Goal: Use online tool/utility: Utilize a website feature to perform a specific function

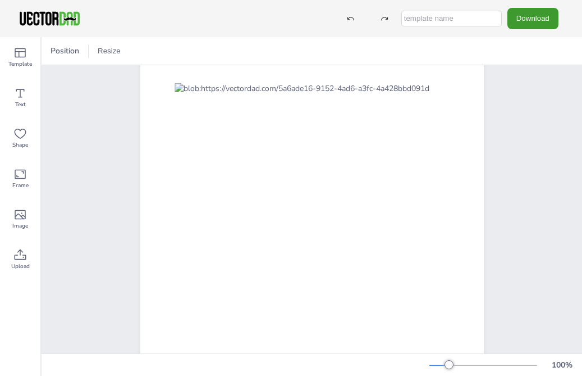
scroll to position [97, 0]
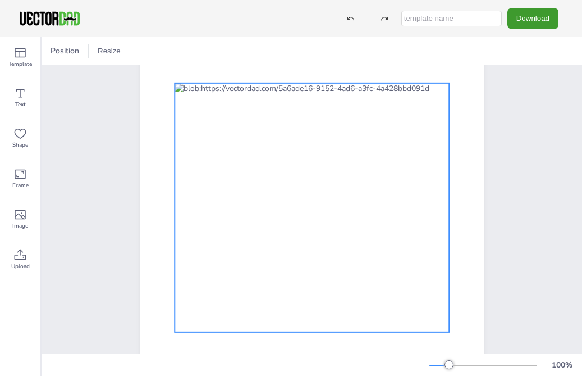
click at [273, 184] on div at bounding box center [312, 207] width 275 height 249
click at [22, 211] on icon at bounding box center [19, 214] width 13 height 13
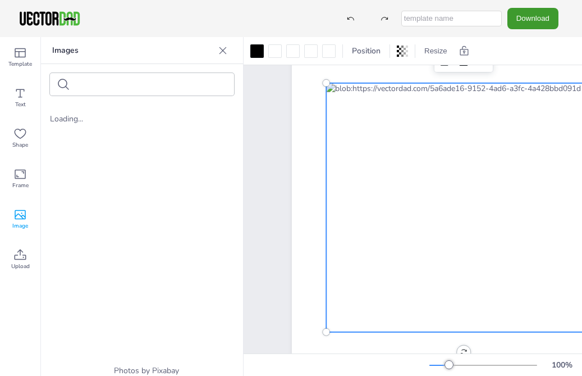
click at [226, 48] on icon at bounding box center [222, 50] width 11 height 11
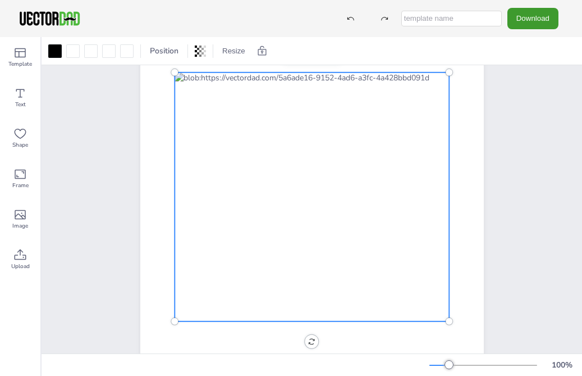
scroll to position [109, 0]
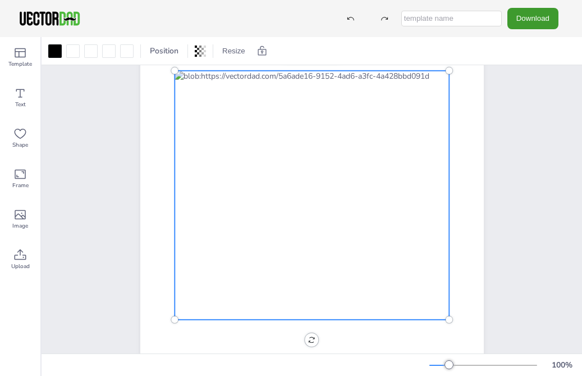
click at [293, 206] on div at bounding box center [312, 195] width 275 height 249
click at [409, 220] on div at bounding box center [312, 195] width 275 height 249
click at [401, 220] on div at bounding box center [312, 195] width 275 height 249
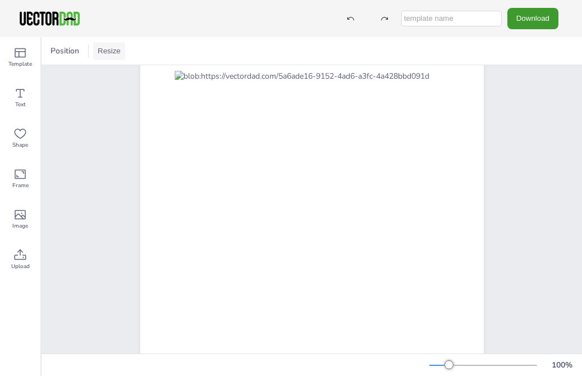
click at [117, 50] on button "Resize" at bounding box center [109, 51] width 32 height 18
click at [157, 51] on li "A4 (8.25in x 11.75in)" at bounding box center [140, 52] width 94 height 22
